Goal: Navigation & Orientation: Find specific page/section

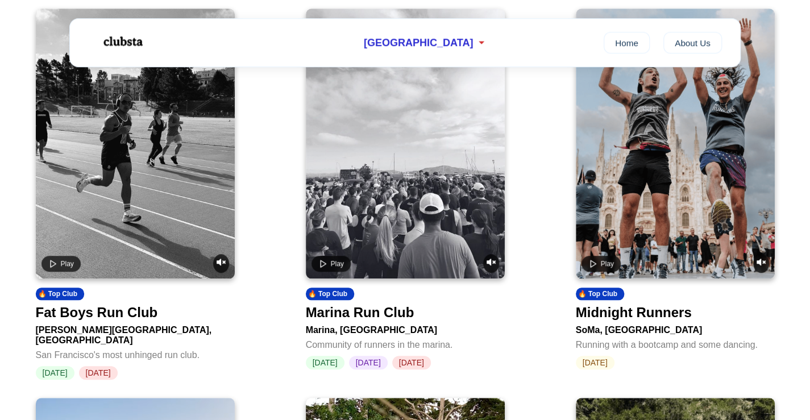
scroll to position [470, 0]
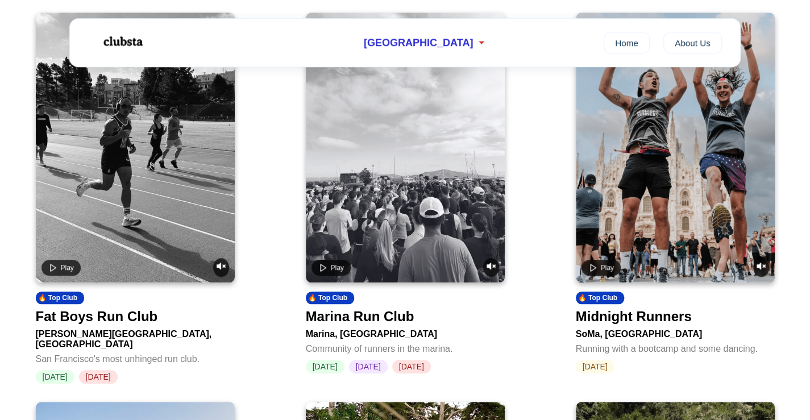
click at [143, 157] on video at bounding box center [135, 148] width 199 height 270
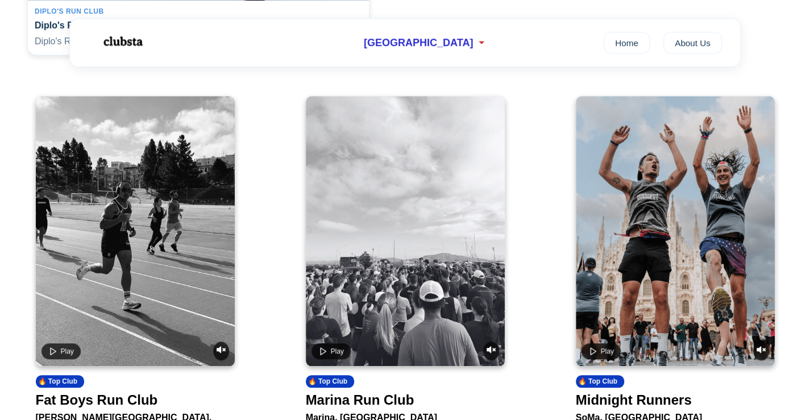
scroll to position [387, 0]
click at [676, 209] on video at bounding box center [675, 231] width 199 height 270
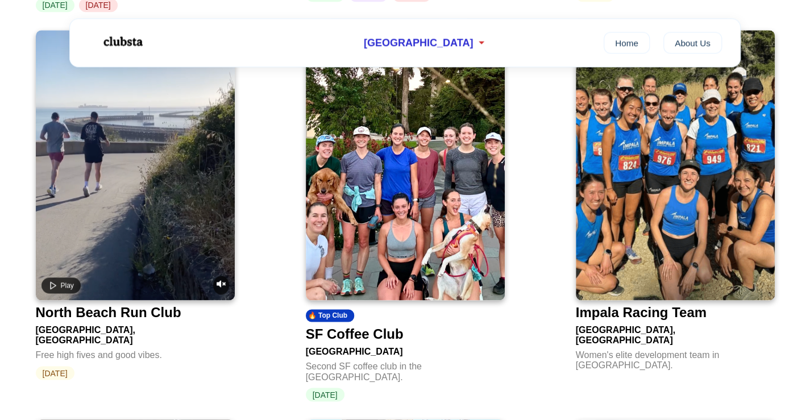
scroll to position [838, 0]
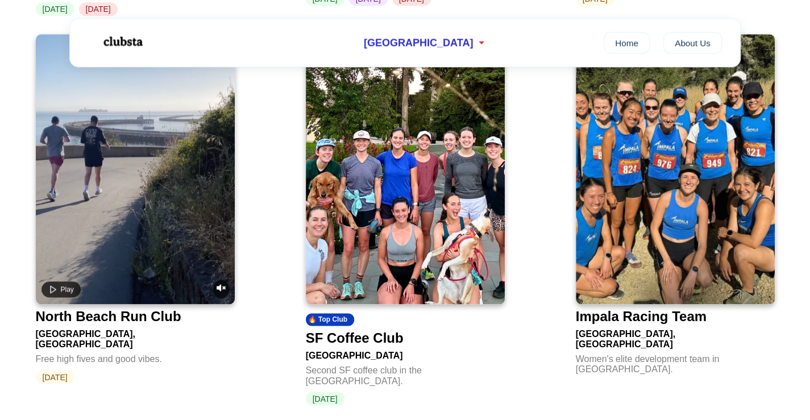
click at [412, 162] on img at bounding box center [405, 169] width 199 height 270
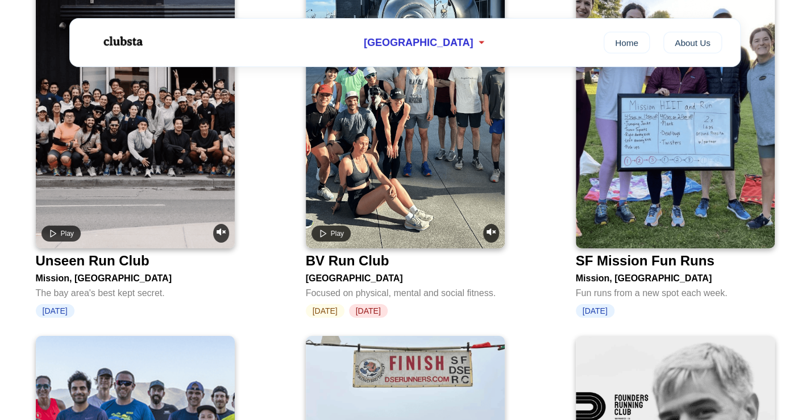
scroll to position [2062, 0]
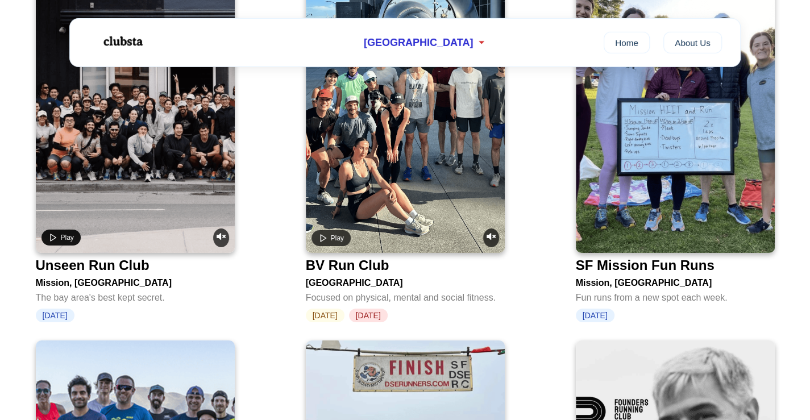
click at [57, 230] on button "Play" at bounding box center [61, 238] width 39 height 16
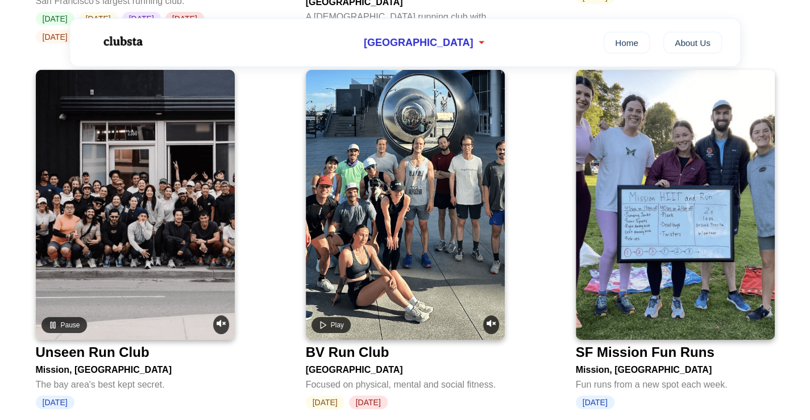
scroll to position [1941, 0]
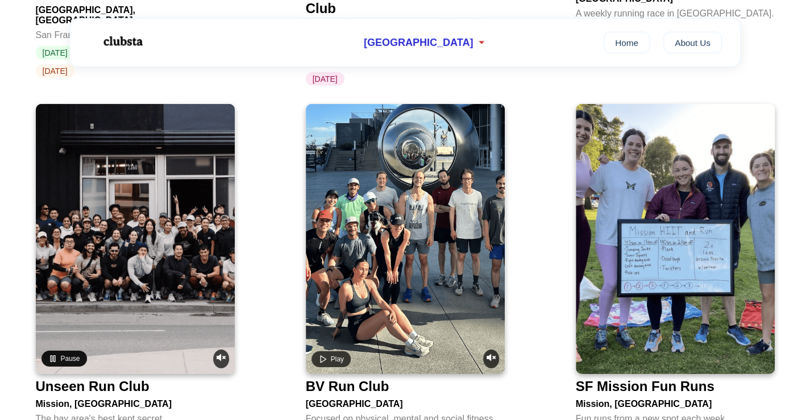
click at [55, 354] on icon "Pause video" at bounding box center [52, 358] width 9 height 9
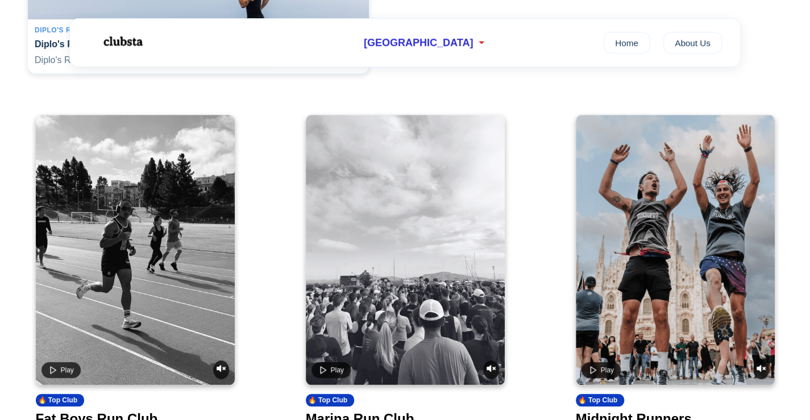
scroll to position [553, 0]
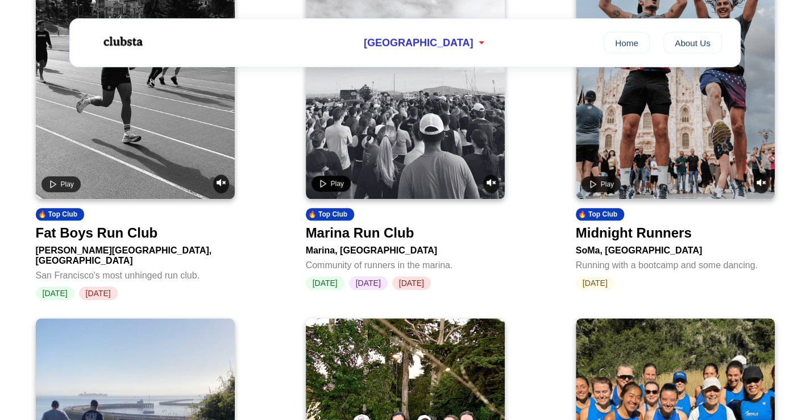
click at [333, 183] on button "Play" at bounding box center [331, 184] width 39 height 16
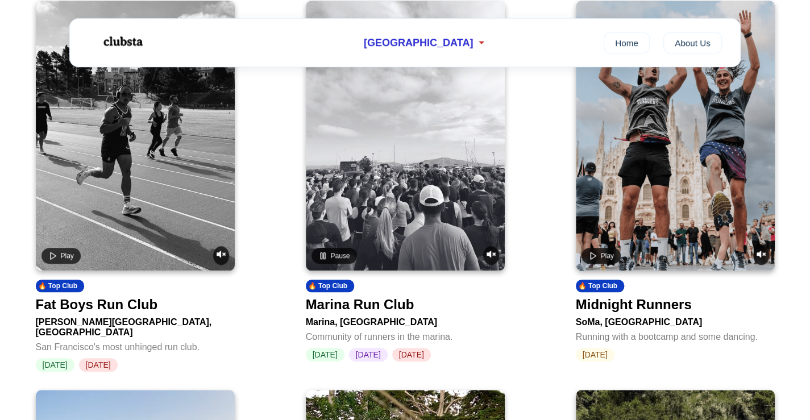
scroll to position [481, 0]
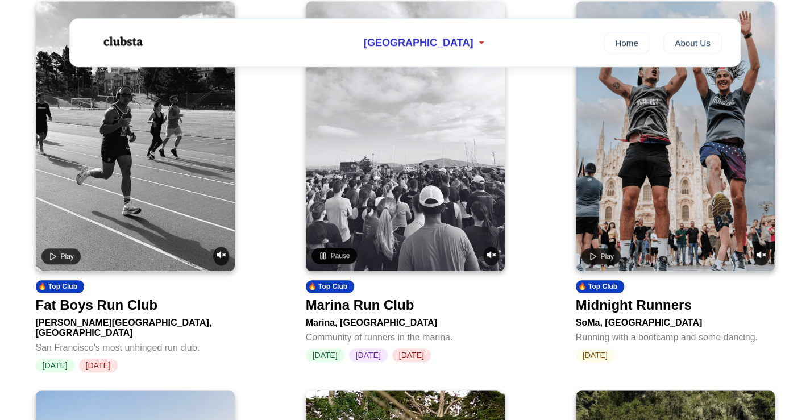
click at [319, 260] on icon "Pause video" at bounding box center [322, 255] width 9 height 9
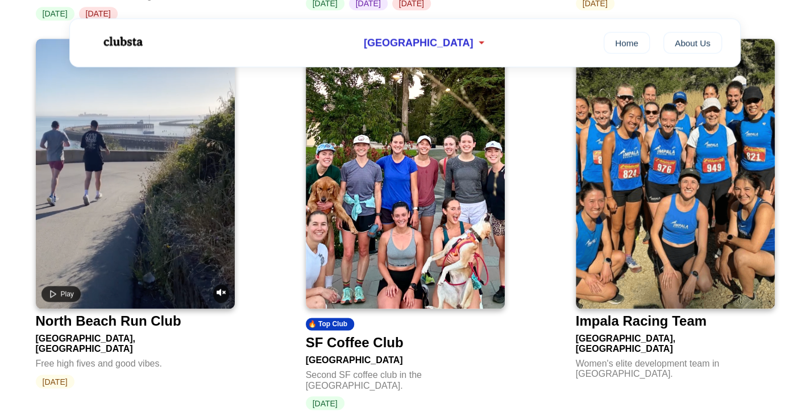
scroll to position [830, 0]
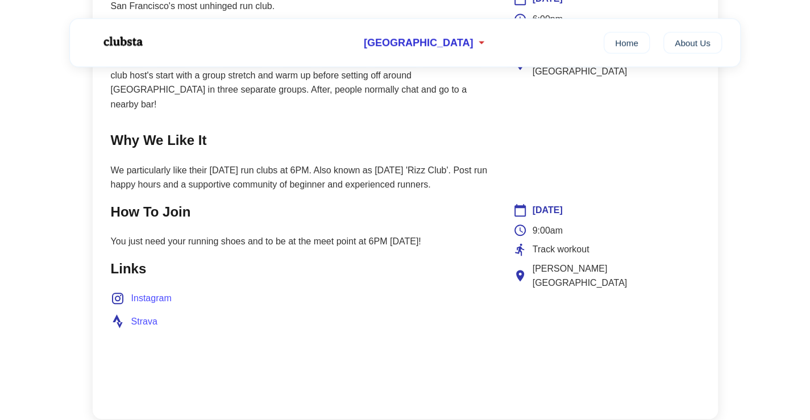
scroll to position [583, 0]
click at [137, 292] on span "Instagram" at bounding box center [151, 299] width 40 height 15
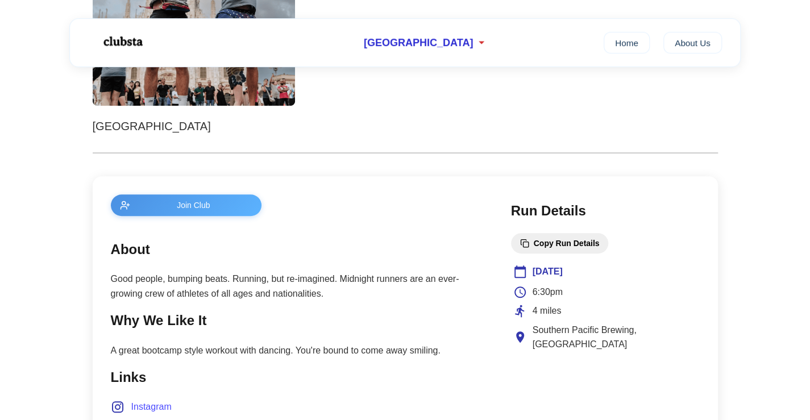
scroll to position [383, 0]
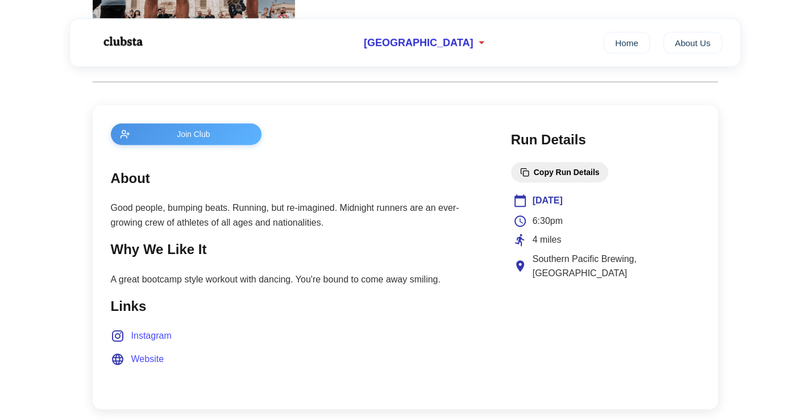
click at [189, 130] on span "Join Club" at bounding box center [194, 134] width 118 height 9
click at [166, 333] on span "Instagram" at bounding box center [151, 336] width 40 height 15
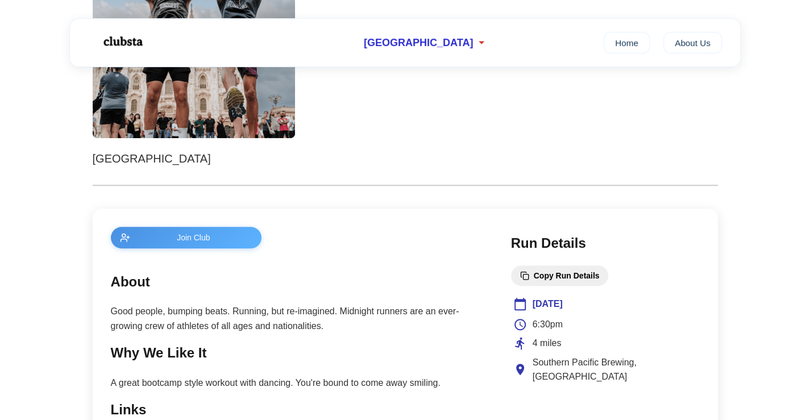
scroll to position [0, 0]
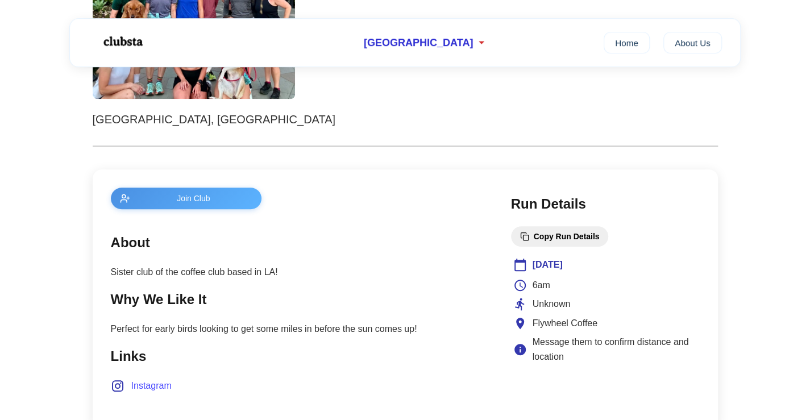
scroll to position [364, 0]
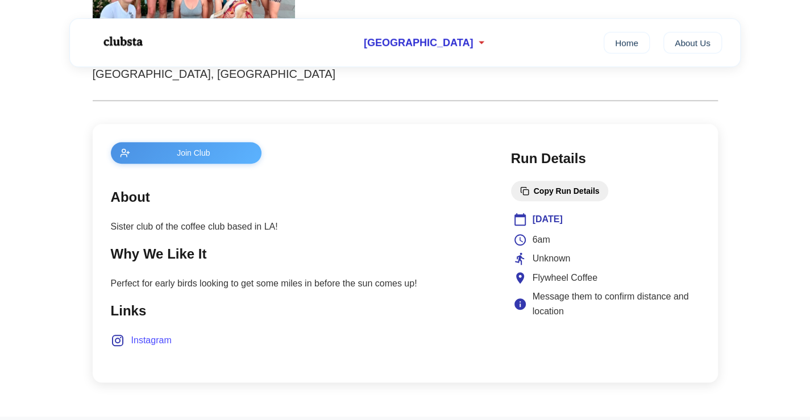
click at [131, 324] on section "Links Instagram" at bounding box center [300, 324] width 378 height 48
click at [133, 339] on span "Instagram" at bounding box center [151, 340] width 40 height 15
click at [169, 148] on span "Join Club" at bounding box center [194, 152] width 118 height 9
